Goal: Information Seeking & Learning: Learn about a topic

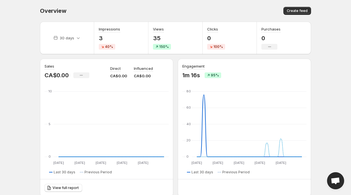
click at [215, 9] on div "Create feed" at bounding box center [244, 11] width 134 height 8
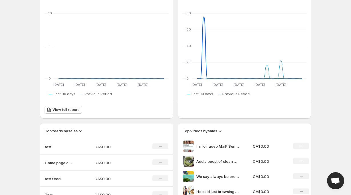
scroll to position [160, 0]
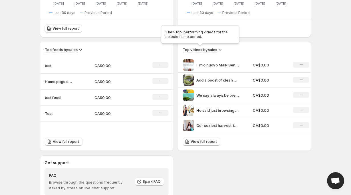
click at [212, 52] on h3 "Top videos by sales" at bounding box center [200, 50] width 35 height 6
click at [221, 49] on icon at bounding box center [220, 50] width 6 height 6
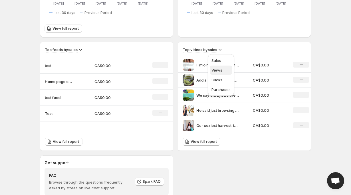
click at [225, 68] on span "Views" at bounding box center [220, 70] width 19 height 6
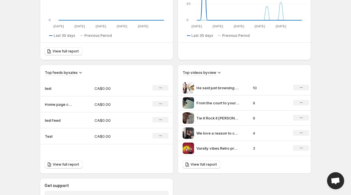
scroll to position [242, 0]
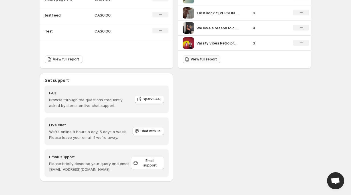
click at [197, 60] on span "View full report" at bounding box center [204, 59] width 26 height 5
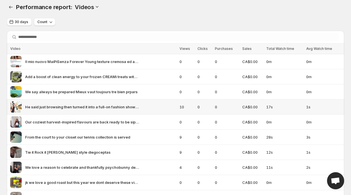
scroll to position [5, 0]
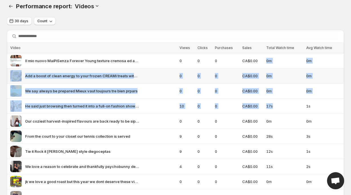
drag, startPoint x: 273, startPoint y: 107, endPoint x: 266, endPoint y: 58, distance: 49.6
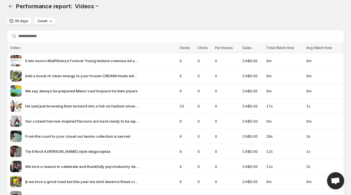
click at [258, 11] on div "Performance report: . This page is ready Performance report: Videos" at bounding box center [175, 6] width 337 height 22
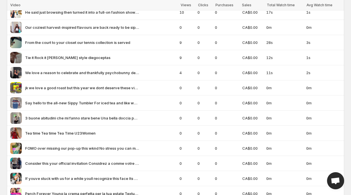
scroll to position [0, 0]
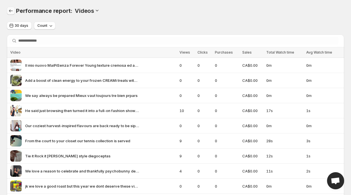
click at [10, 14] on button "Performance report" at bounding box center [11, 11] width 8 height 8
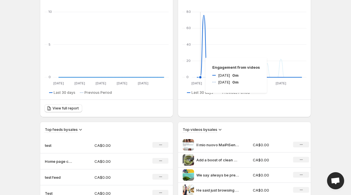
scroll to position [143, 0]
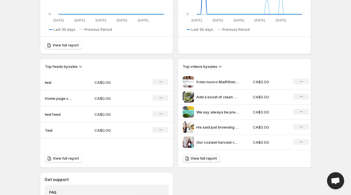
click at [208, 156] on link "View full report" at bounding box center [202, 159] width 38 height 8
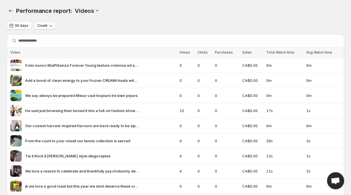
click at [52, 27] on icon "button" at bounding box center [51, 26] width 6 height 6
click at [105, 15] on div "Performance report: Videos" at bounding box center [180, 11] width 328 height 8
click at [26, 26] on span "30 days" at bounding box center [21, 25] width 13 height 5
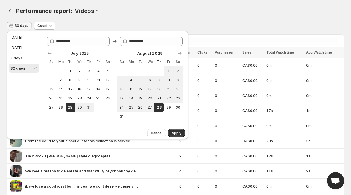
click at [131, 17] on div "Performance report: . This page is ready Performance report: Videos" at bounding box center [175, 11] width 337 height 22
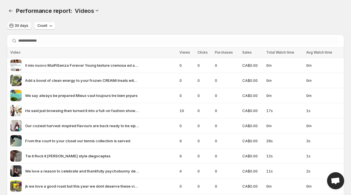
click at [27, 29] on button "30 days" at bounding box center [19, 26] width 25 height 8
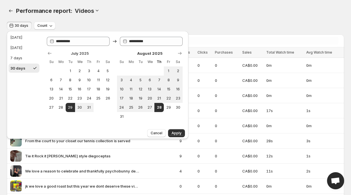
click at [83, 17] on div "Performance report: . This page is ready Performance report: Videos" at bounding box center [175, 11] width 337 height 22
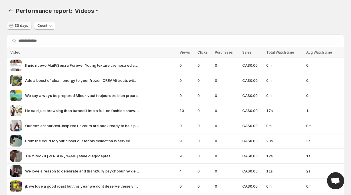
click at [22, 25] on span "30 days" at bounding box center [21, 25] width 13 height 5
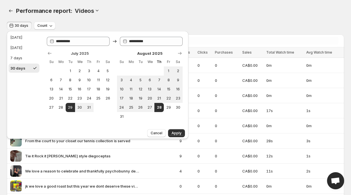
click at [122, 7] on div "Performance report: Videos" at bounding box center [180, 11] width 328 height 8
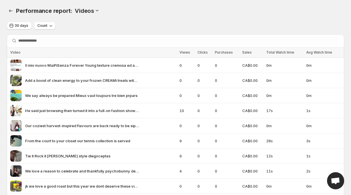
click at [96, 9] on icon at bounding box center [97, 10] width 6 height 6
click at [98, 21] on span "Feeds" at bounding box center [95, 21] width 11 height 5
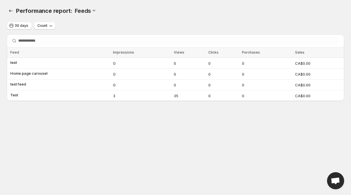
click at [94, 10] on icon at bounding box center [94, 10] width 6 height 6
click at [98, 30] on span "Videos" at bounding box center [93, 31] width 12 height 5
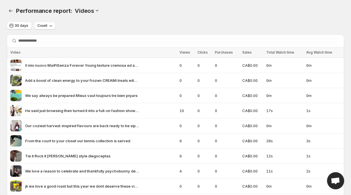
click at [85, 11] on h3 "Videos" at bounding box center [84, 10] width 19 height 7
click at [94, 11] on icon at bounding box center [97, 10] width 6 height 6
click at [97, 22] on span "Feeds" at bounding box center [95, 21] width 11 height 5
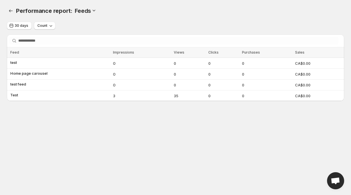
click at [93, 12] on icon at bounding box center [94, 10] width 6 height 6
click at [95, 19] on span "Feeds" at bounding box center [92, 21] width 11 height 5
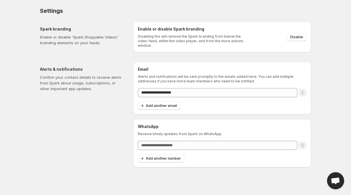
click at [329, 174] on body "**********" at bounding box center [175, 97] width 351 height 195
click at [333, 176] on span "Open chat" at bounding box center [335, 180] width 17 height 17
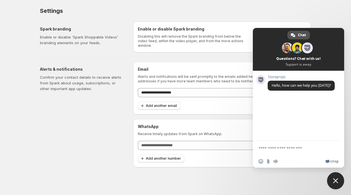
click at [303, 34] on span "Chat" at bounding box center [302, 35] width 8 height 9
click at [330, 162] on link "We run on Crisp" at bounding box center [331, 161] width 13 height 5
